Goal: Task Accomplishment & Management: Complete application form

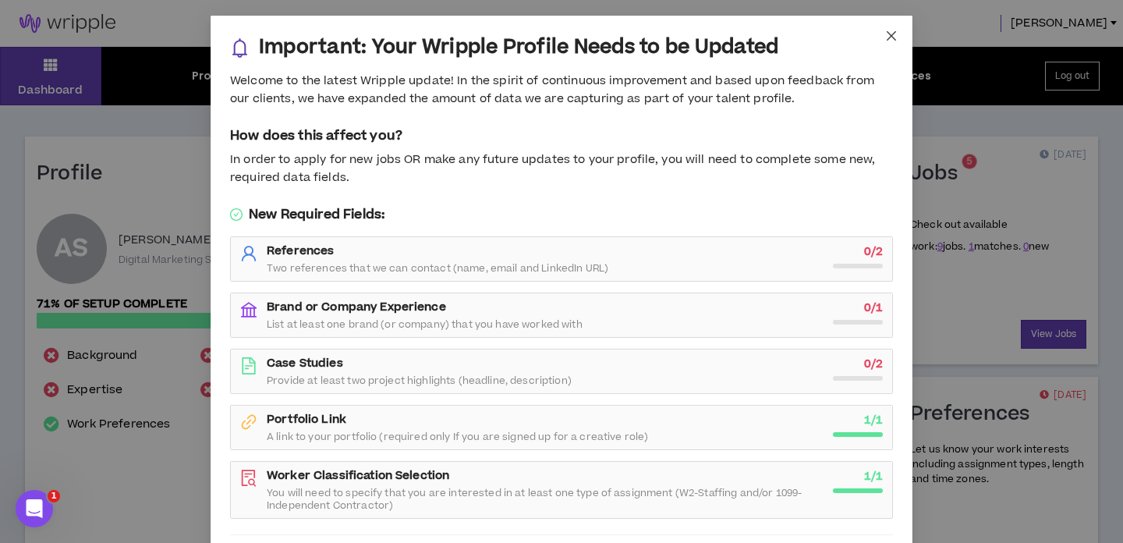
click at [888, 40] on icon "close" at bounding box center [891, 36] width 12 height 12
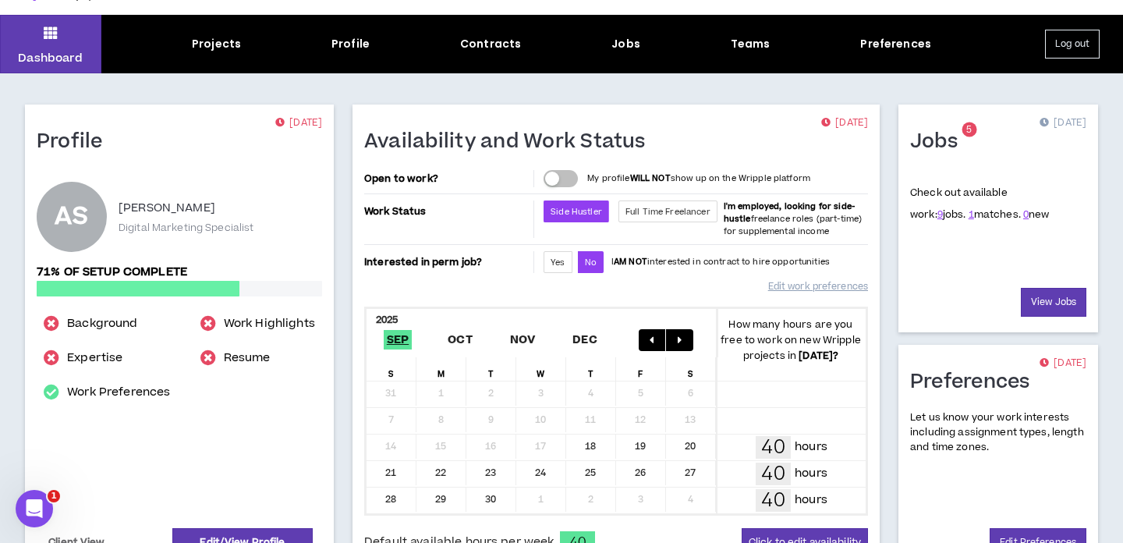
scroll to position [30, 0]
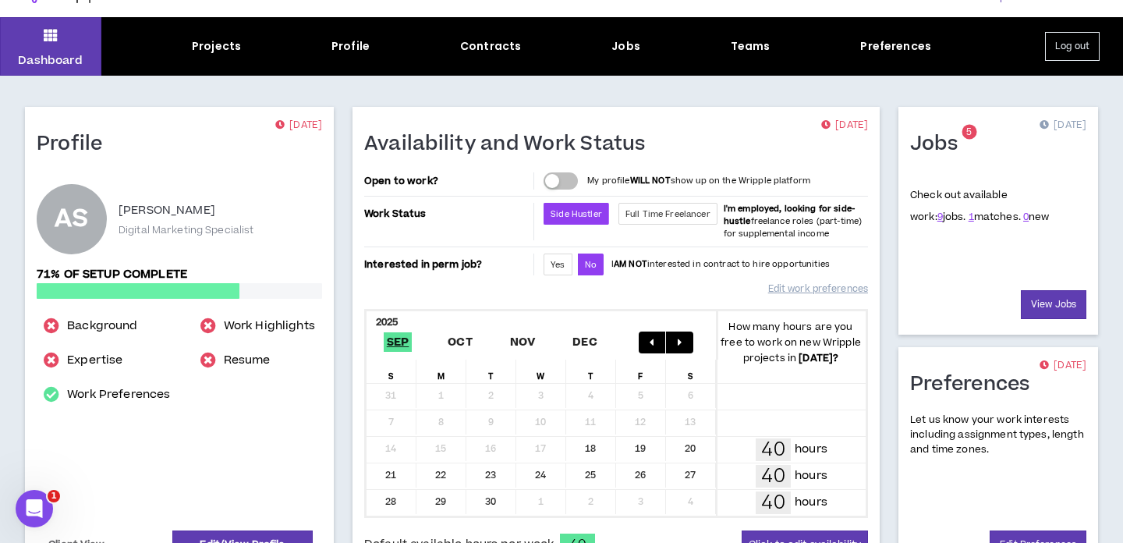
click at [229, 58] on div "Dashboard Projects Profile Contracts Jobs Teams Preferences Log out" at bounding box center [561, 46] width 1123 height 58
click at [215, 49] on div "Projects" at bounding box center [216, 46] width 49 height 16
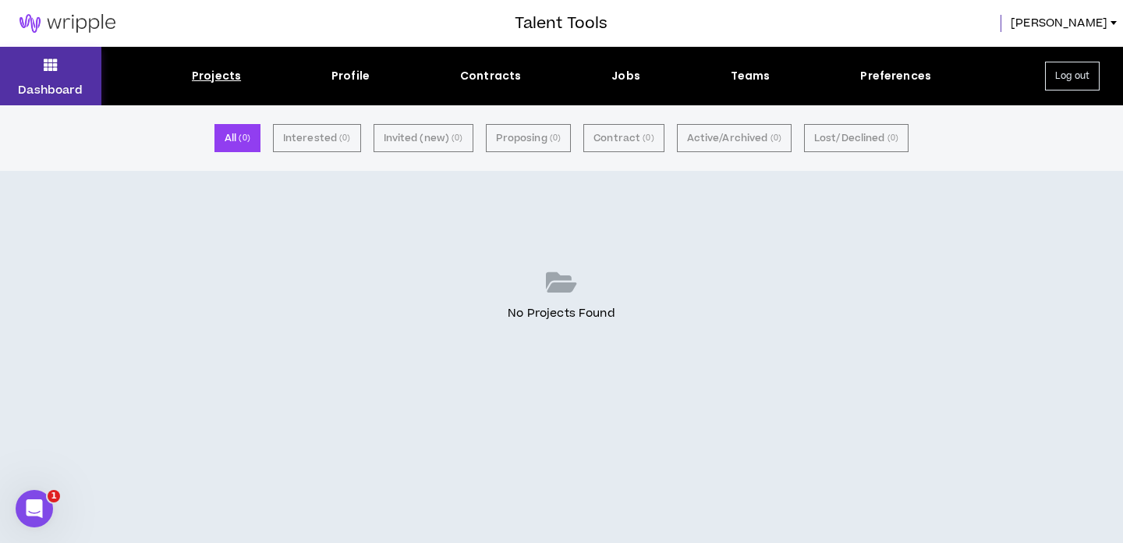
click at [48, 74] on icon at bounding box center [51, 65] width 14 height 22
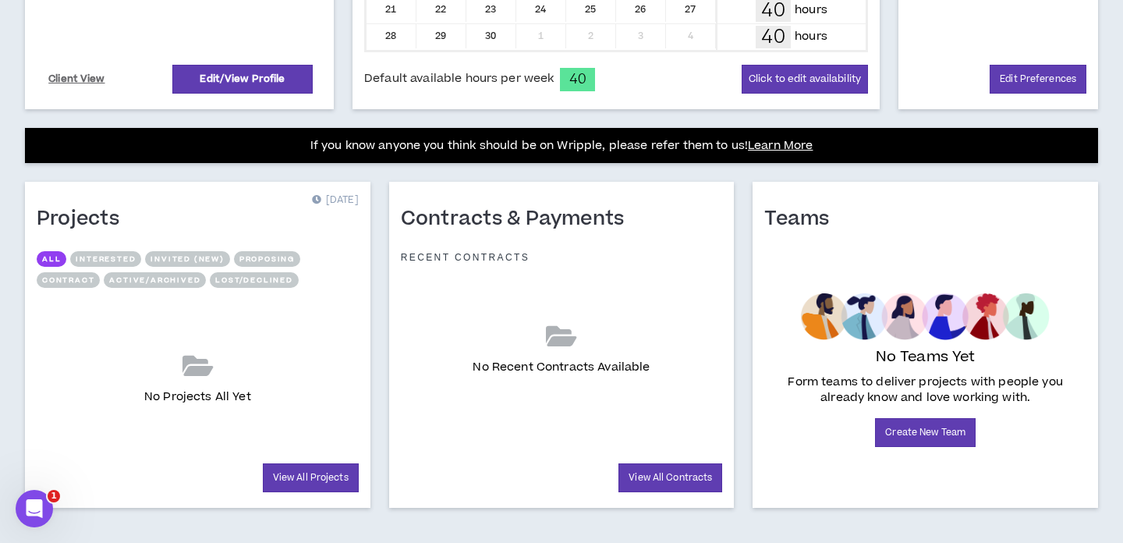
scroll to position [510, 0]
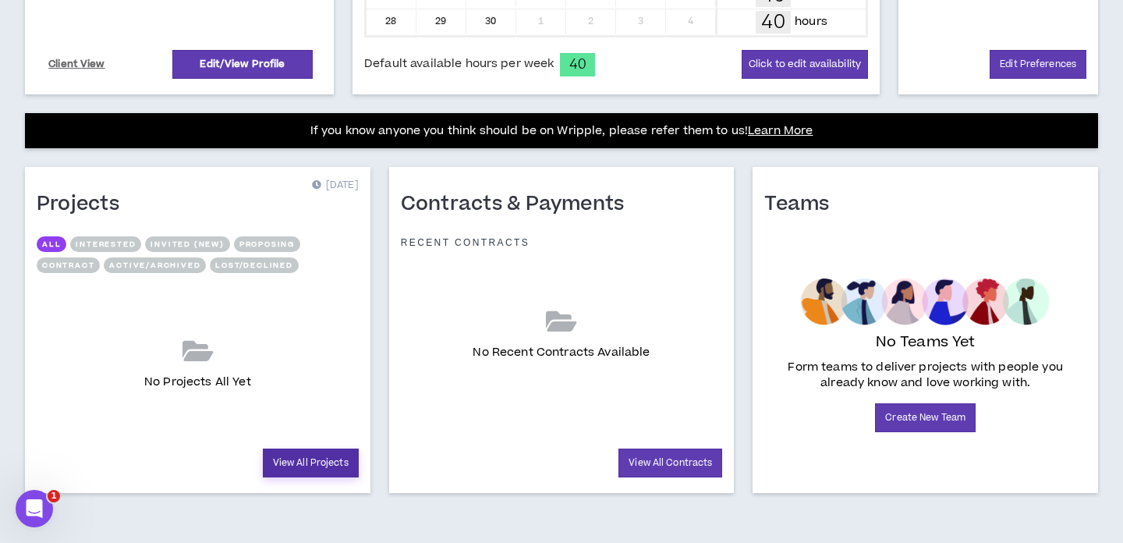
click at [314, 462] on link "View All Projects" at bounding box center [311, 462] width 96 height 29
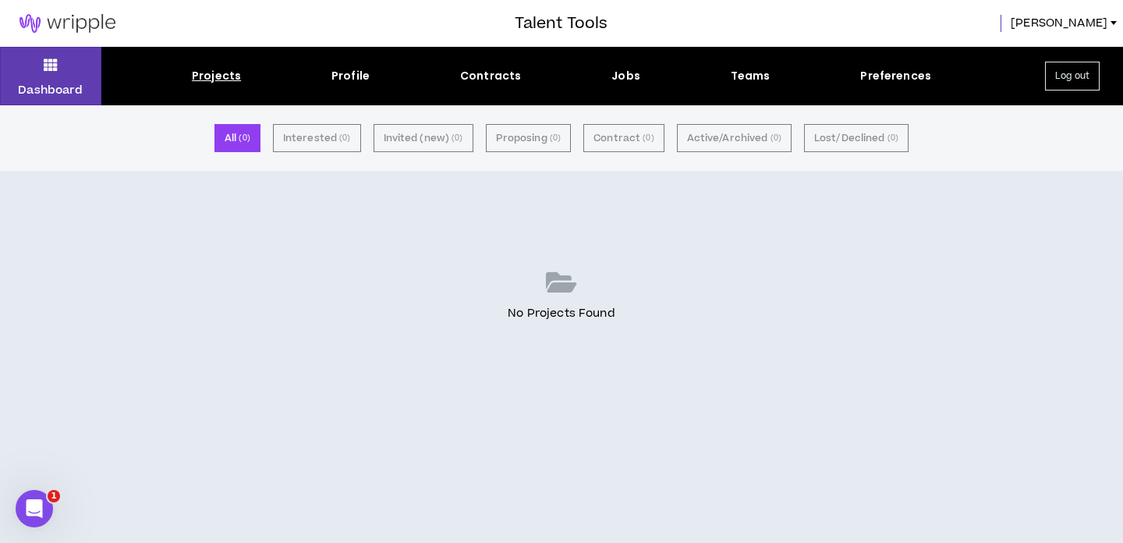
click at [220, 73] on div "Projects" at bounding box center [216, 76] width 49 height 16
click at [359, 68] on div "Profile" at bounding box center [350, 76] width 38 height 16
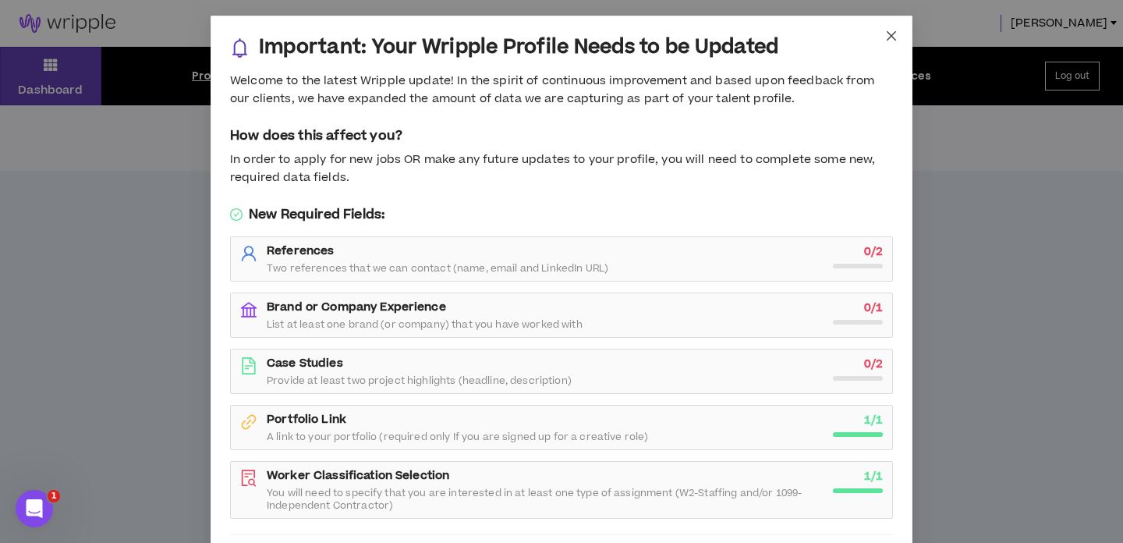
click at [897, 33] on icon "close" at bounding box center [891, 36] width 12 height 12
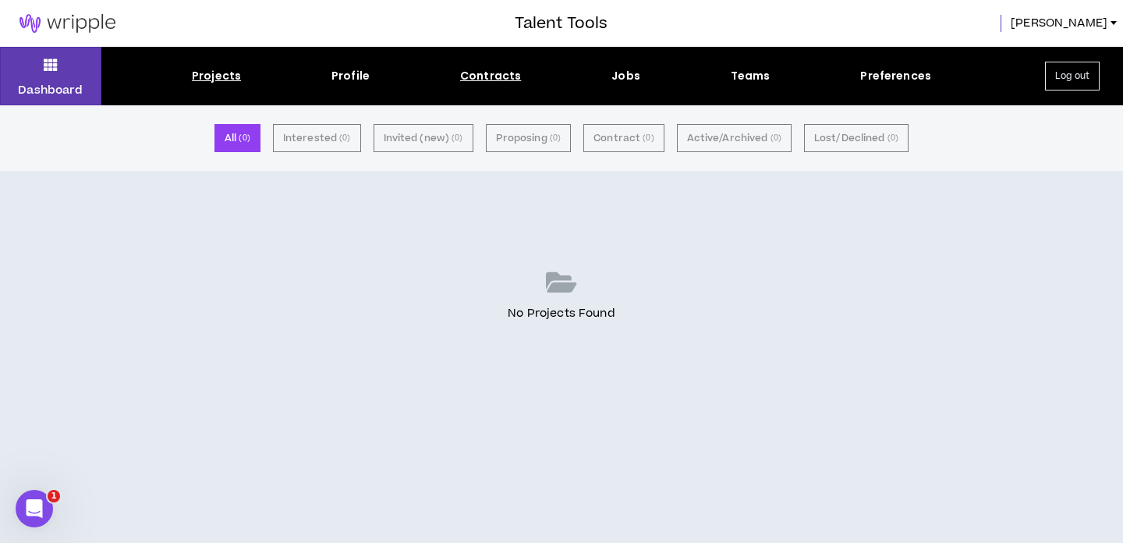
click at [515, 68] on div "Contracts" at bounding box center [490, 76] width 61 height 16
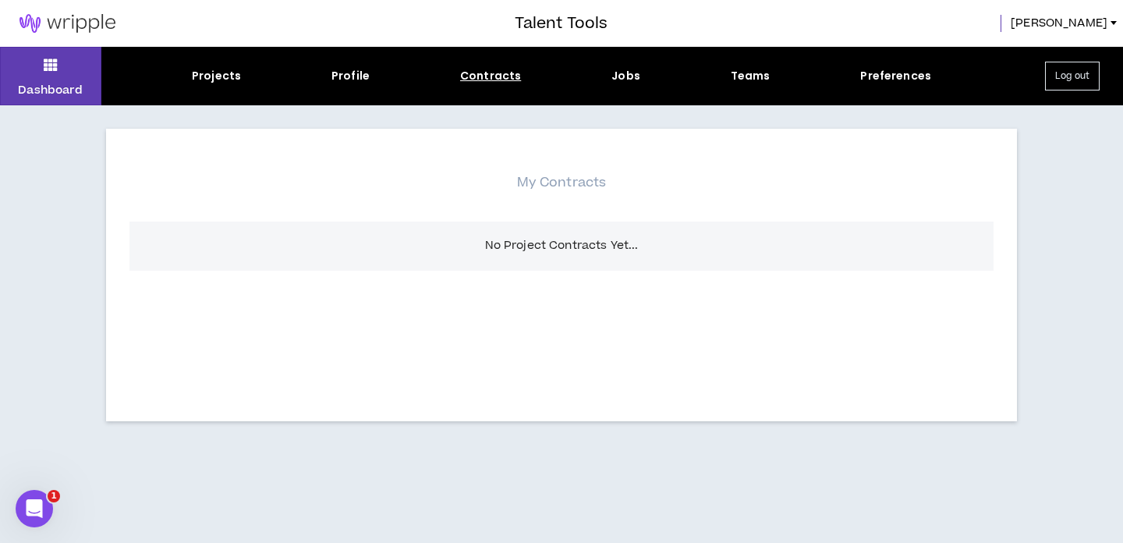
click at [650, 84] on div "Dashboard Projects Profile Contracts Jobs Teams Preferences Log out" at bounding box center [561, 76] width 1123 height 58
click at [629, 79] on div "Jobs" at bounding box center [625, 76] width 29 height 16
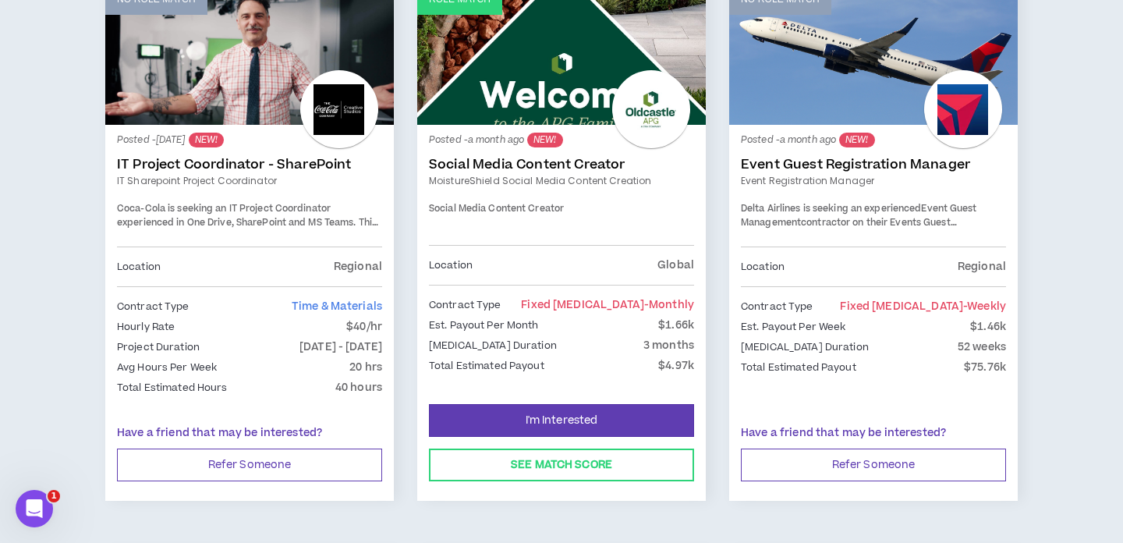
scroll to position [889, 0]
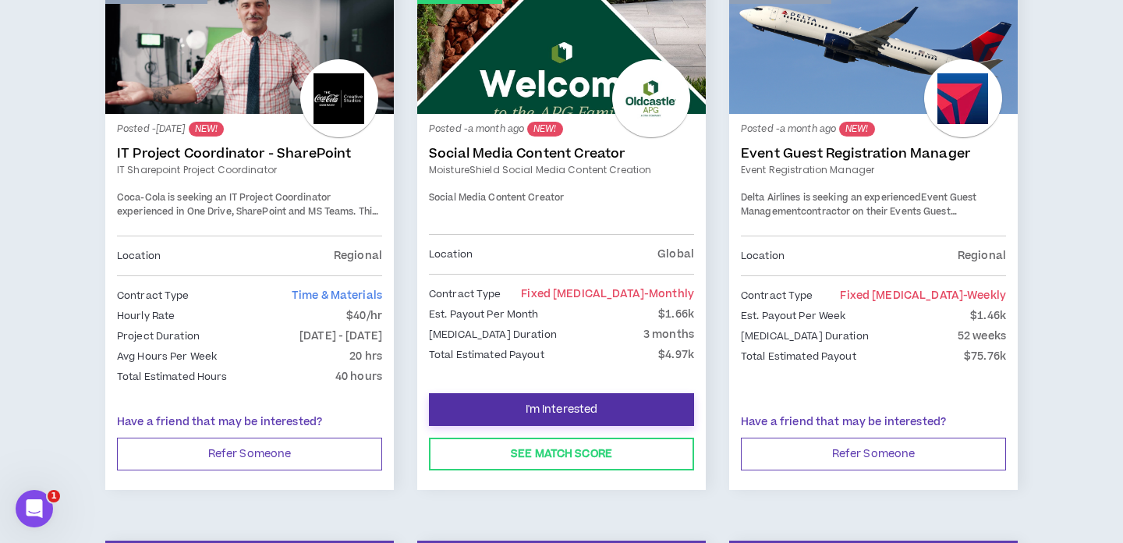
click at [536, 417] on button "I'm Interested" at bounding box center [561, 409] width 265 height 33
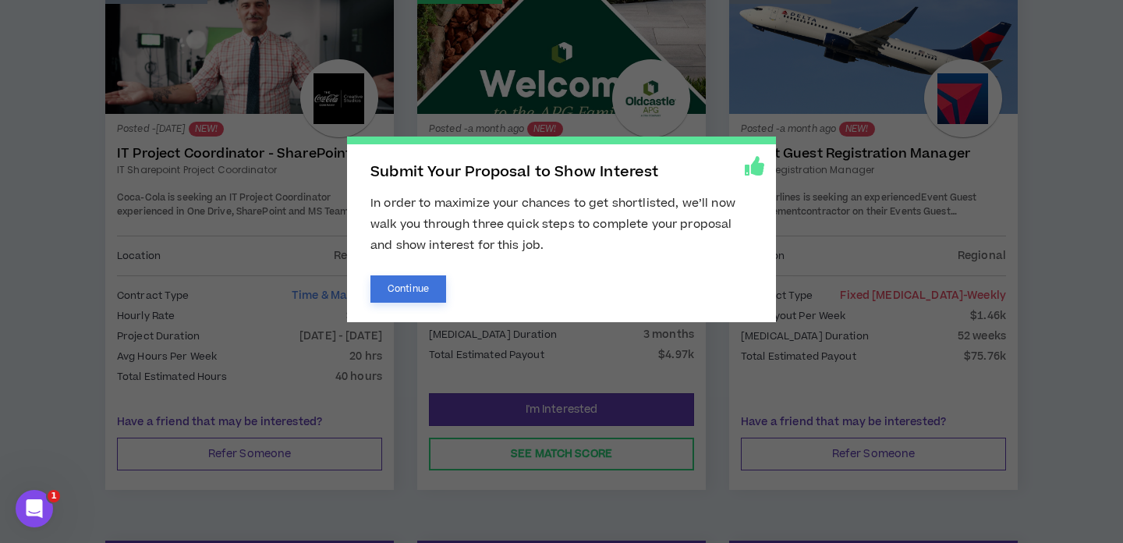
click at [432, 299] on button "Continue" at bounding box center [408, 288] width 76 height 27
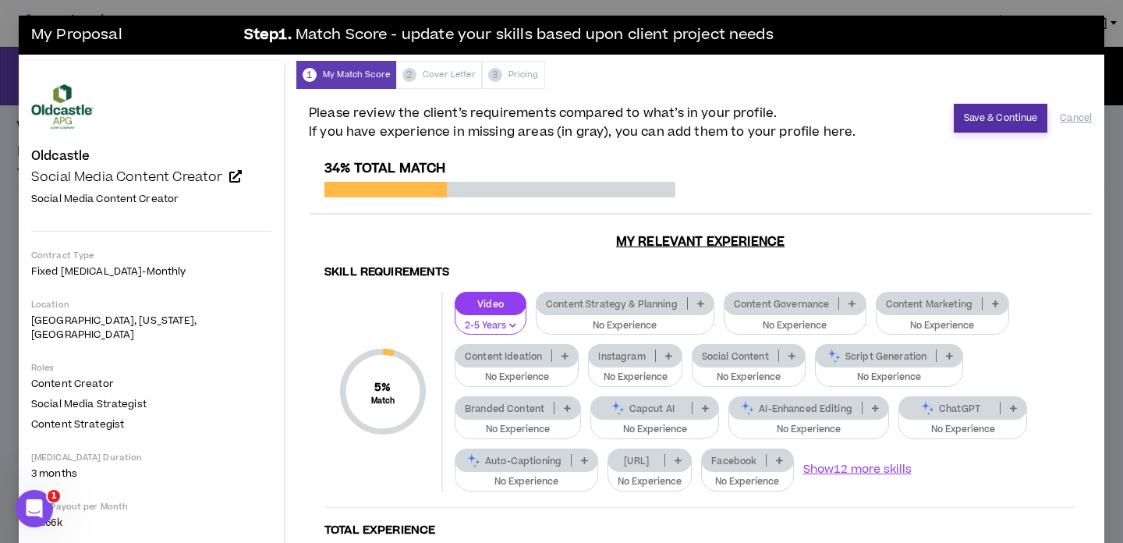
click at [1018, 115] on button "Save & Continue" at bounding box center [1001, 118] width 94 height 29
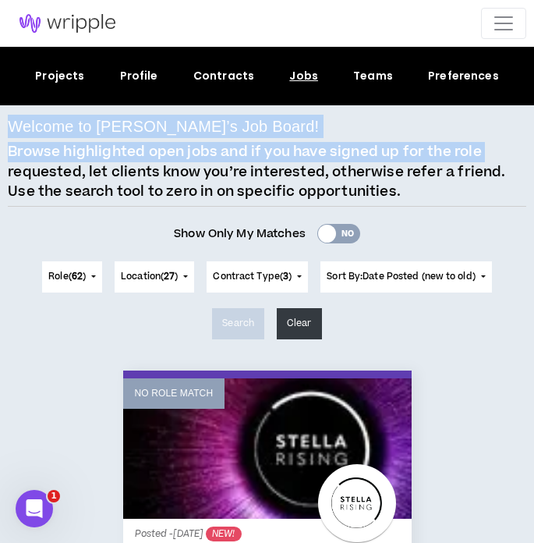
drag, startPoint x: 2, startPoint y: 117, endPoint x: -193, endPoint y: 166, distance: 201.8
click at [0, 166] on html "Talent Tools [PERSON_NAME] Dashboard Projects Profile Contracts Jobs Teams Pref…" at bounding box center [267, 271] width 534 height 543
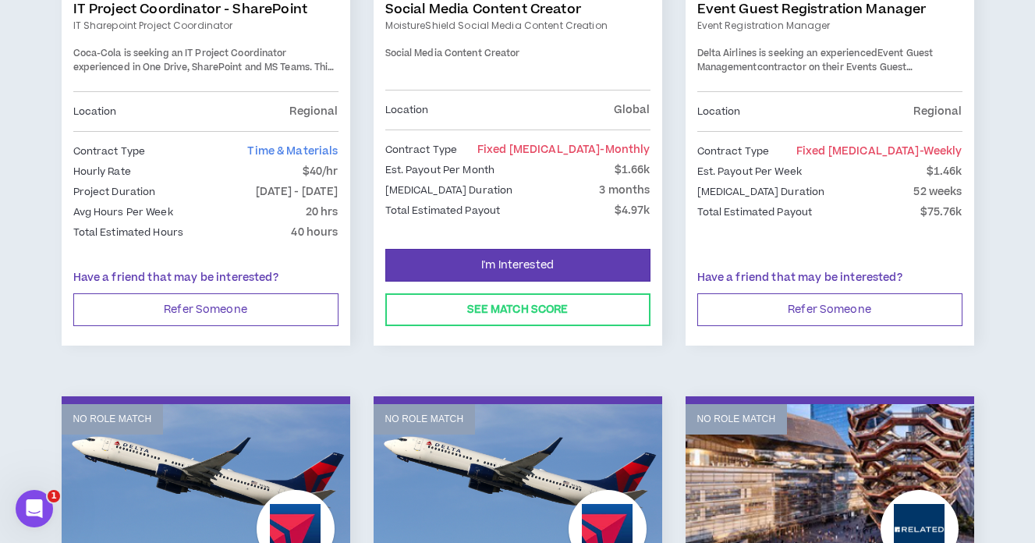
scroll to position [1133, 0]
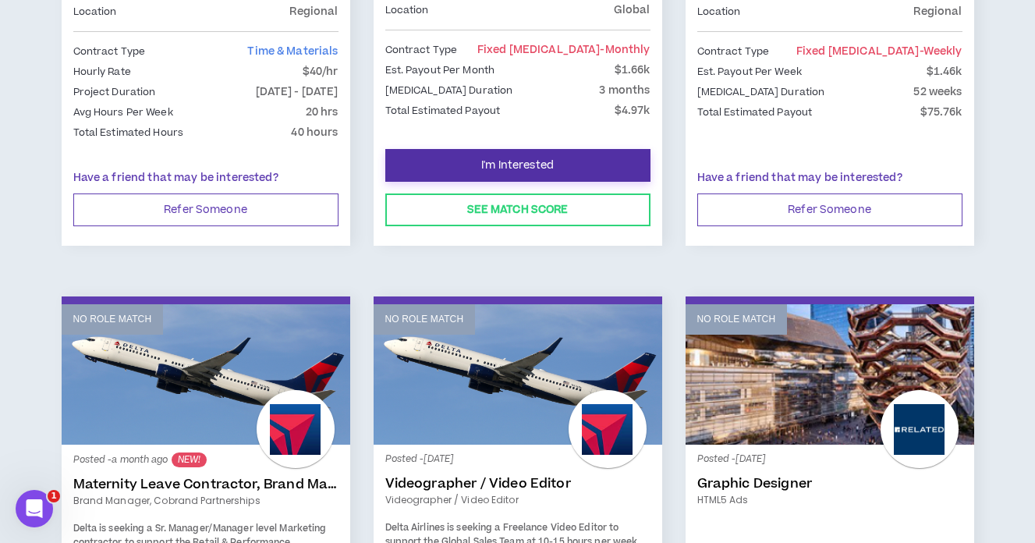
click at [504, 175] on button "I'm Interested" at bounding box center [517, 165] width 265 height 33
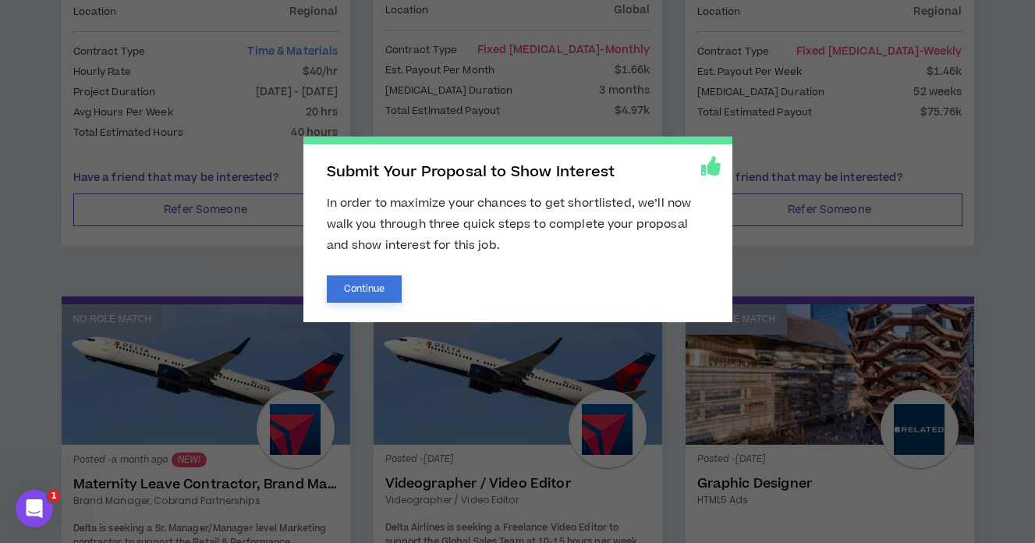
click at [377, 293] on button "Continue" at bounding box center [365, 288] width 76 height 27
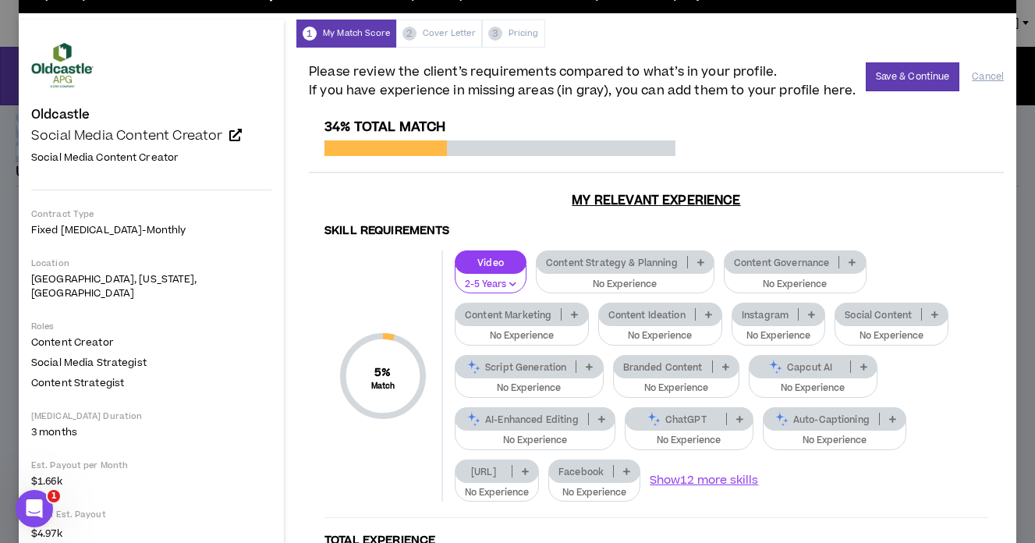
scroll to position [46, 0]
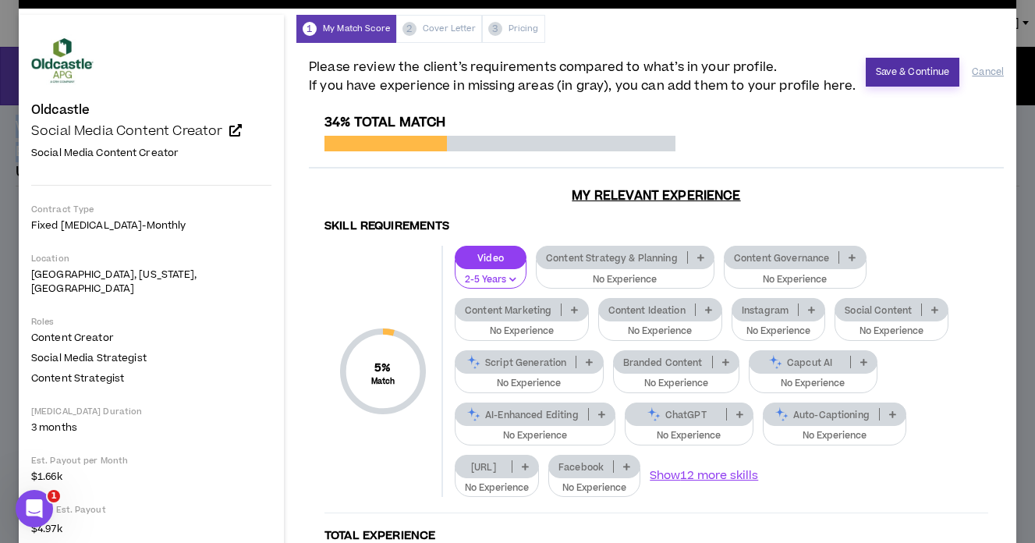
click at [908, 59] on button "Save & Continue" at bounding box center [913, 72] width 94 height 29
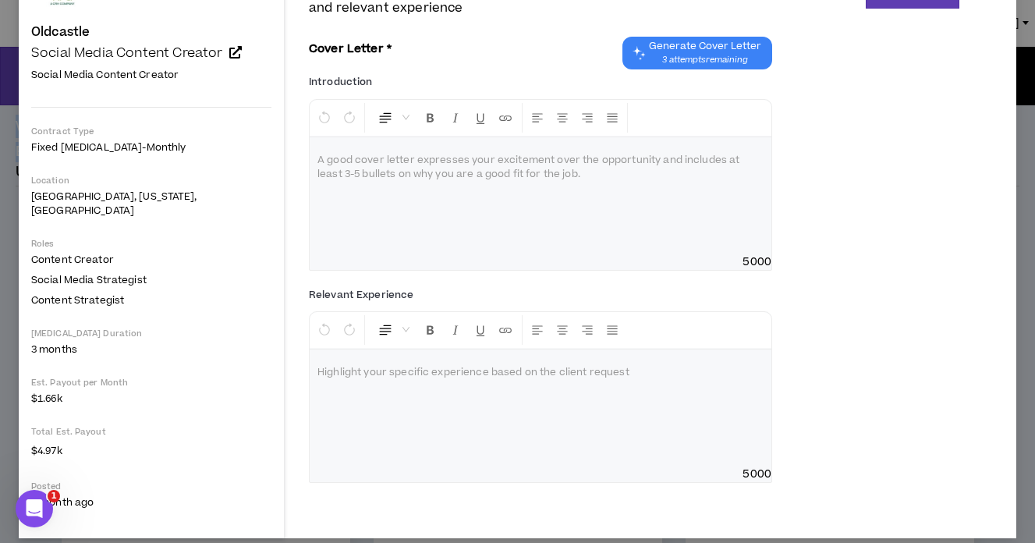
scroll to position [105, 0]
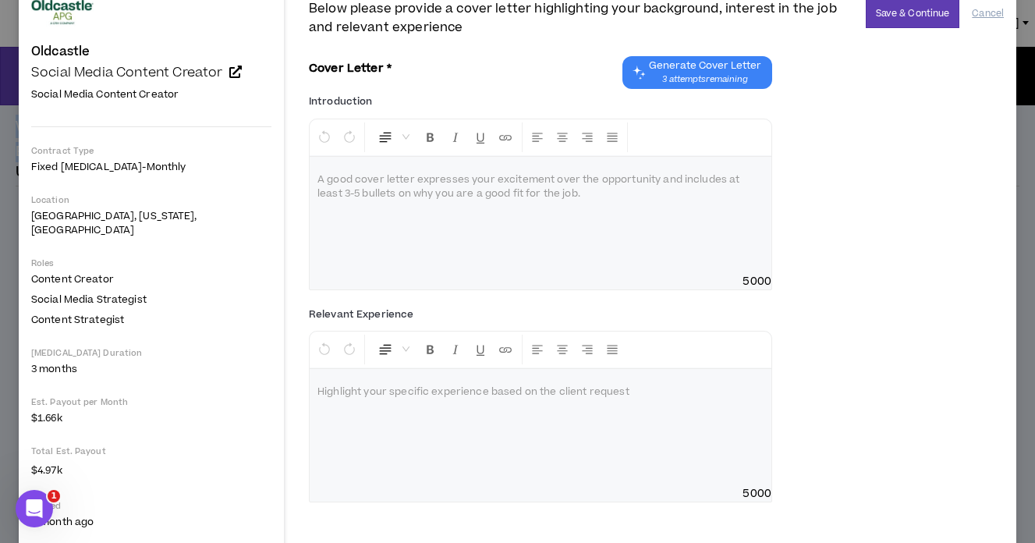
click at [715, 64] on span "Generate Cover Letter" at bounding box center [705, 65] width 112 height 12
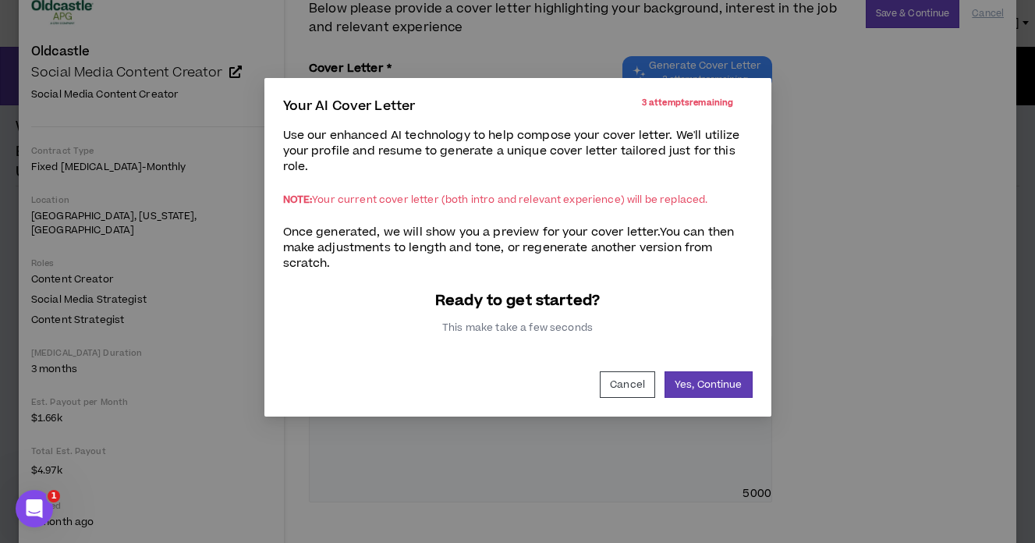
click at [567, 303] on p "Ready to get started?" at bounding box center [517, 301] width 469 height 22
click at [684, 391] on button "Yes, Continue" at bounding box center [708, 384] width 88 height 27
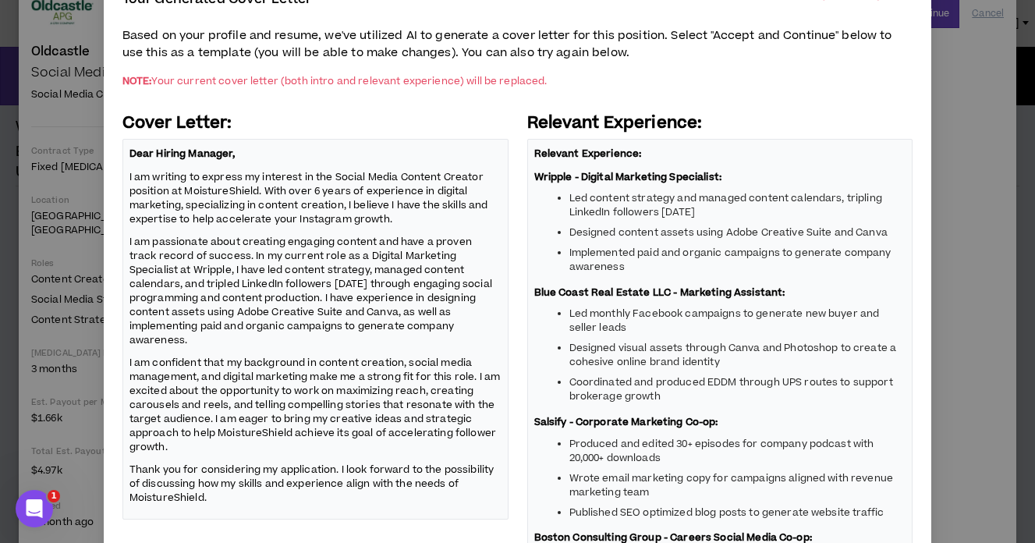
scroll to position [0, 0]
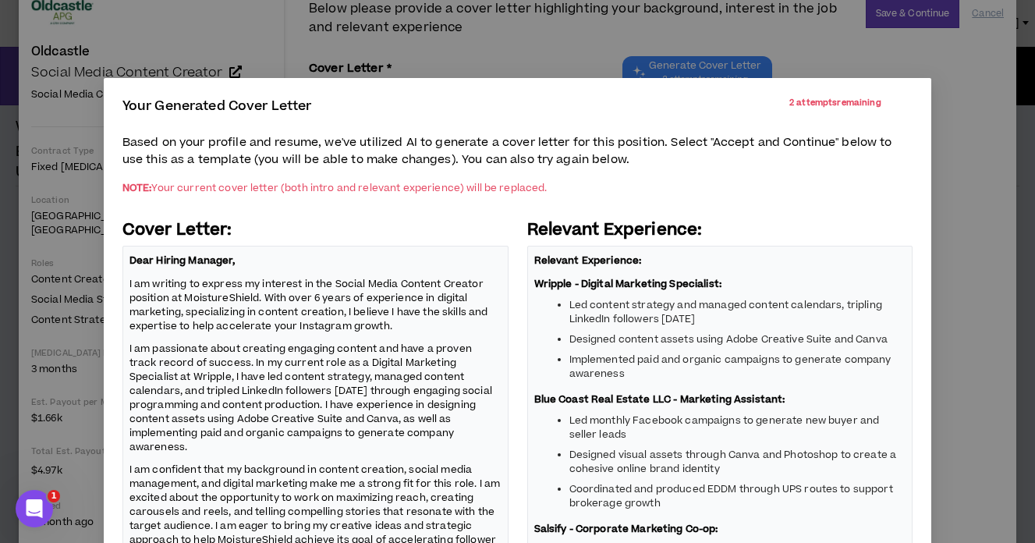
click at [741, 135] on p "Based on your profile and resume, we've utilized AI to generate a cover letter …" at bounding box center [517, 151] width 791 height 35
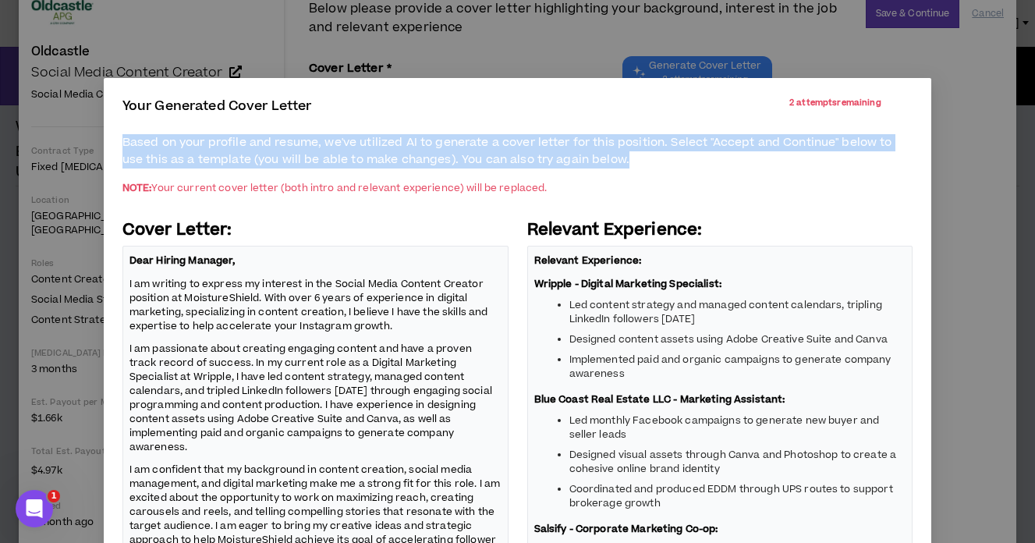
click at [741, 135] on p "Based on your profile and resume, we've utilized AI to generate a cover letter …" at bounding box center [517, 151] width 791 height 35
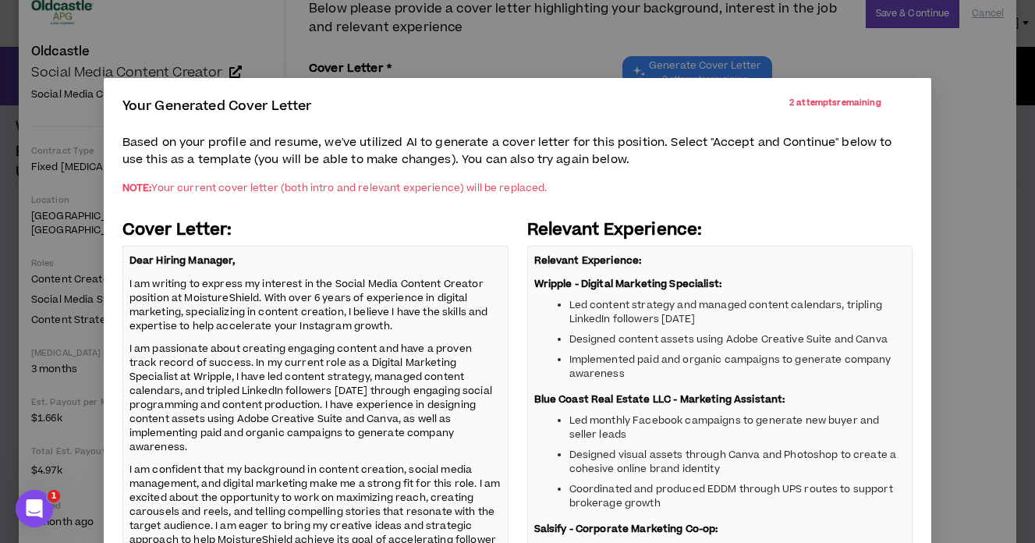
click at [741, 135] on p "Based on your profile and resume, we've utilized AI to generate a cover letter …" at bounding box center [517, 151] width 791 height 35
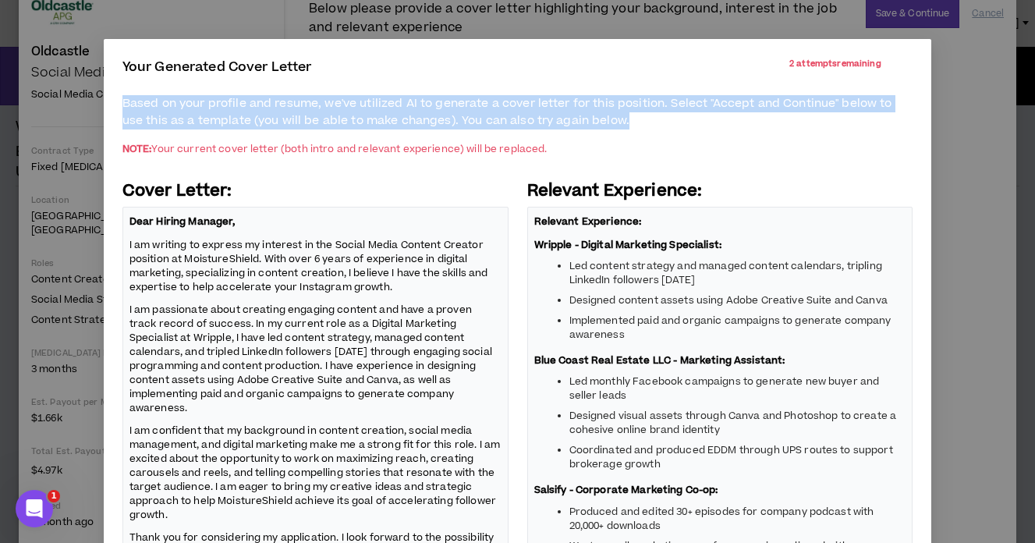
scroll to position [55, 0]
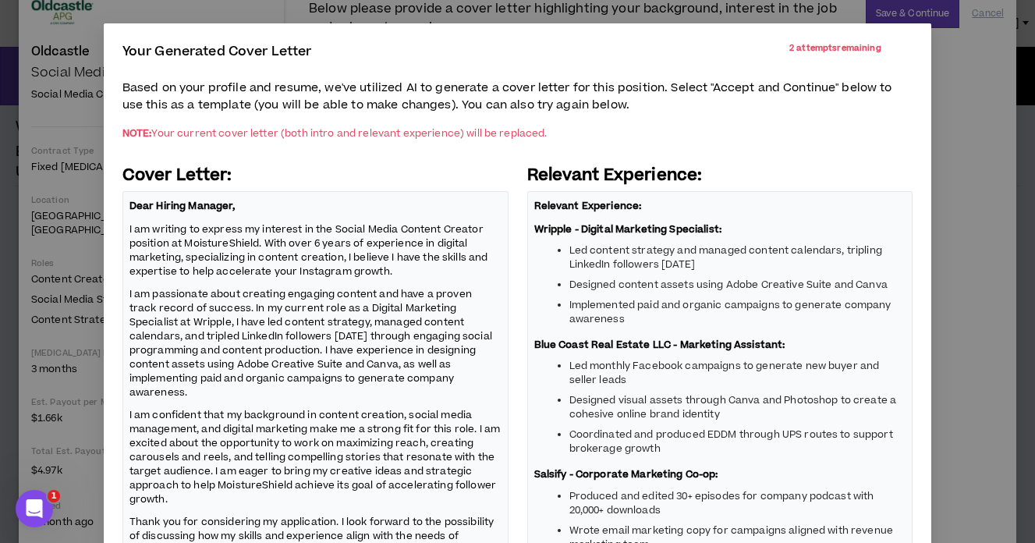
click at [971, 120] on div "Your Generated Cover Letter 2 attempts remaining Based on your profile and resu…" at bounding box center [517, 271] width 1035 height 543
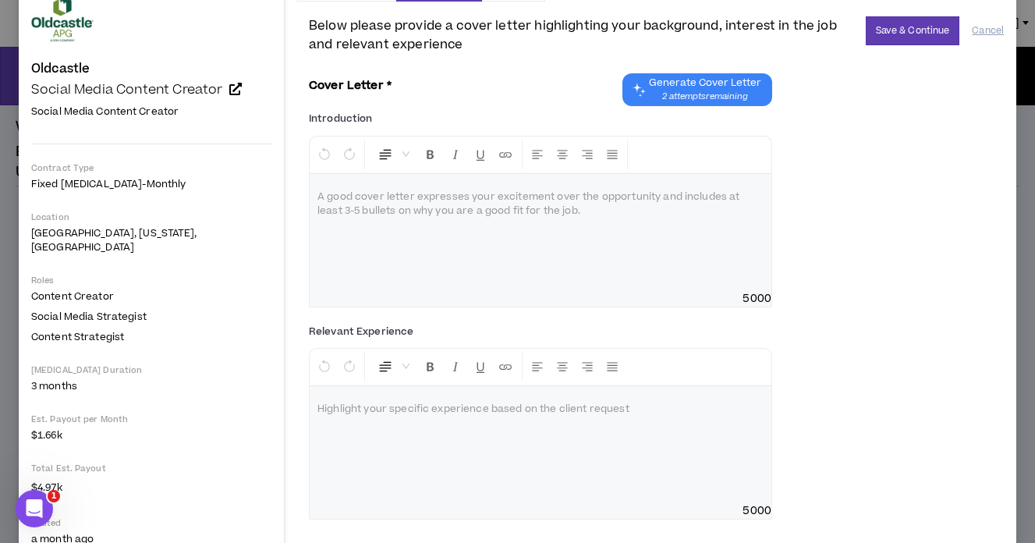
scroll to position [0, 0]
